Goal: Task Accomplishment & Management: Manage account settings

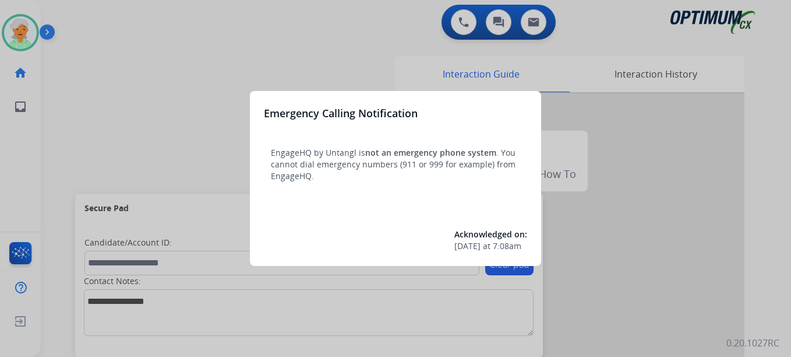
click at [45, 43] on div at bounding box center [395, 178] width 791 height 357
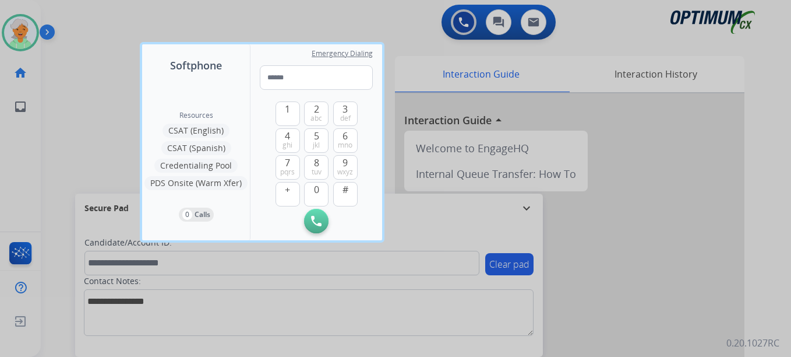
click at [0, 26] on div at bounding box center [395, 178] width 791 height 357
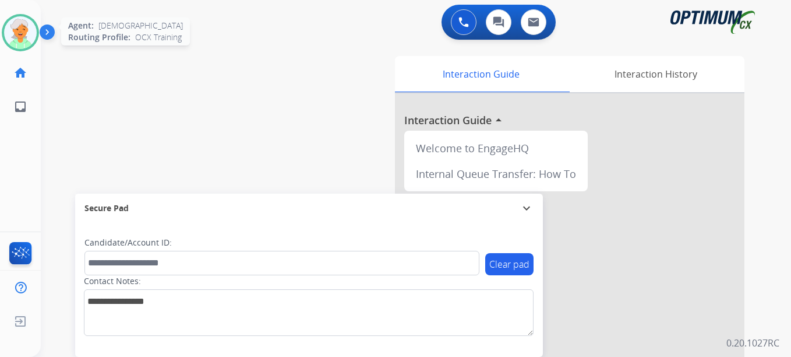
click at [27, 33] on img at bounding box center [20, 32] width 33 height 33
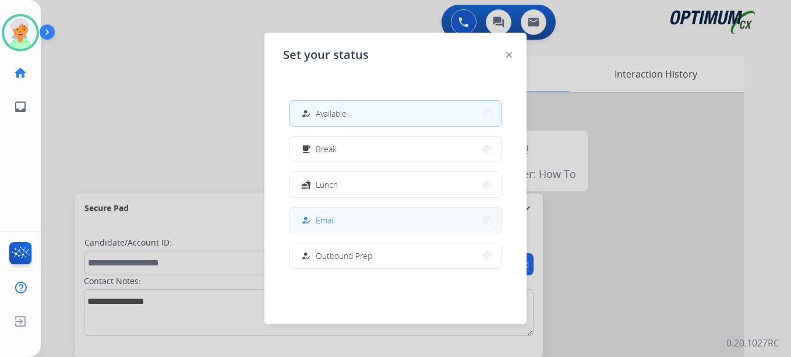
click at [348, 220] on button "how_to_reg Email" at bounding box center [396, 219] width 212 height 25
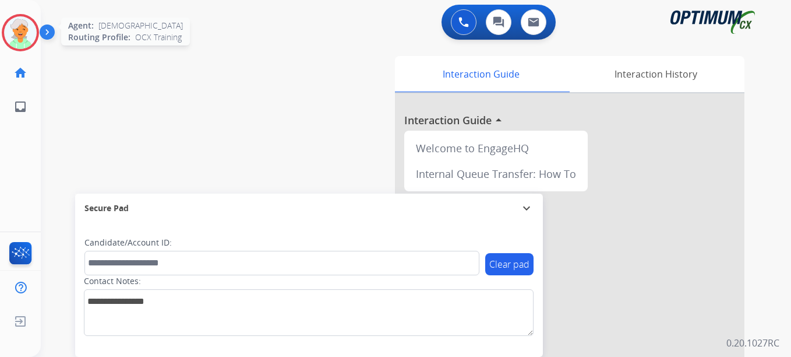
click at [18, 30] on img at bounding box center [20, 32] width 33 height 33
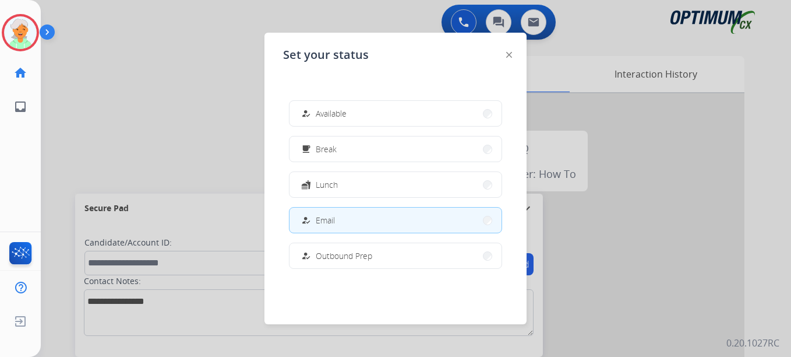
click at [245, 40] on div at bounding box center [395, 178] width 791 height 357
